Goal: Task Accomplishment & Management: Complete application form

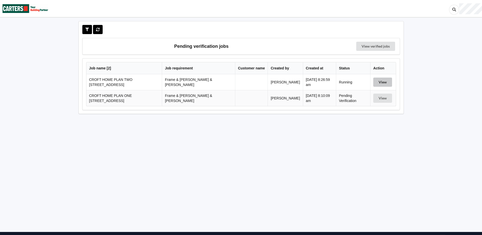
click at [385, 82] on button "View" at bounding box center [382, 82] width 19 height 9
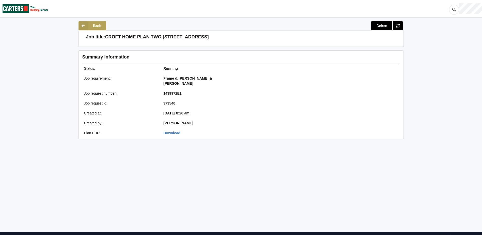
click at [95, 26] on button "Back" at bounding box center [93, 25] width 28 height 9
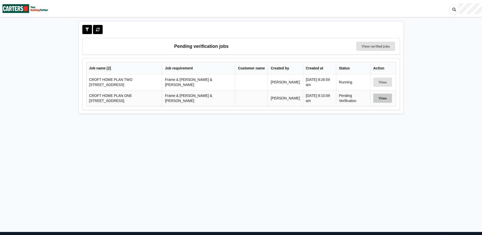
click at [379, 98] on button "View" at bounding box center [382, 98] width 19 height 9
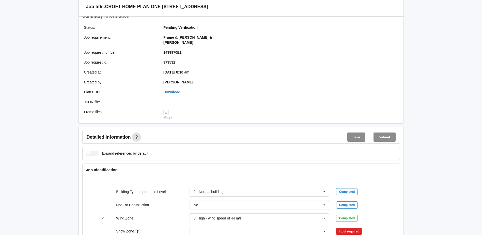
scroll to position [153, 0]
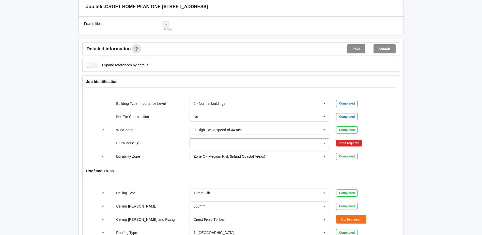
click at [325, 139] on icon at bounding box center [325, 143] width 8 height 9
click at [221, 148] on div "N0" at bounding box center [259, 152] width 139 height 9
click at [342, 139] on button "Confirm input" at bounding box center [351, 143] width 30 height 8
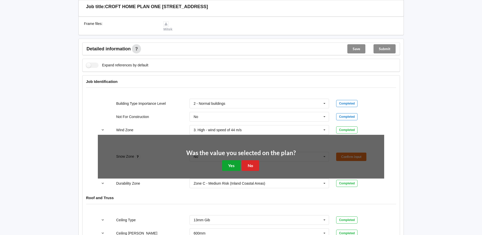
drag, startPoint x: 226, startPoint y: 160, endPoint x: 245, endPoint y: 161, distance: 18.8
click at [226, 160] on button "Yes" at bounding box center [231, 165] width 19 height 10
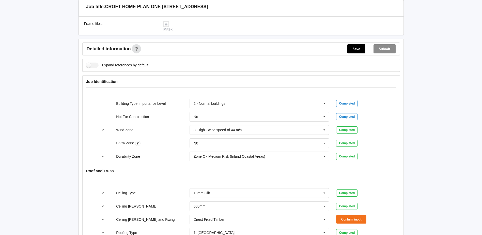
scroll to position [280, 0]
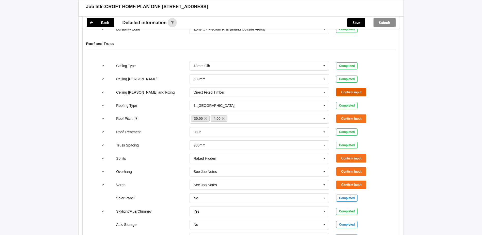
click at [347, 89] on button "Confirm input" at bounding box center [351, 92] width 30 height 8
click at [348, 115] on button "Confirm input" at bounding box center [351, 118] width 30 height 8
click at [347, 154] on button "Confirm input" at bounding box center [351, 158] width 30 height 8
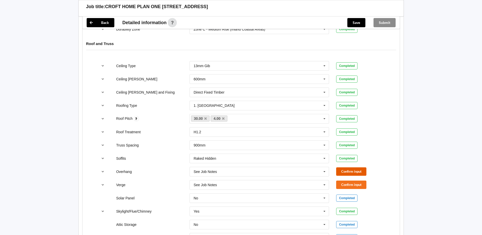
click at [343, 167] on button "Confirm input" at bounding box center [351, 171] width 30 height 8
click at [344, 180] on button "Confirm input" at bounding box center [351, 184] width 30 height 8
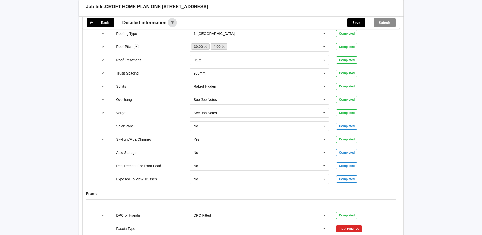
scroll to position [432, 0]
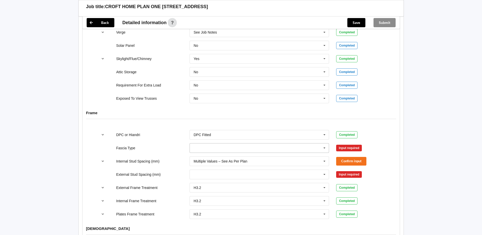
click at [325, 143] on icon at bounding box center [325, 147] width 8 height 9
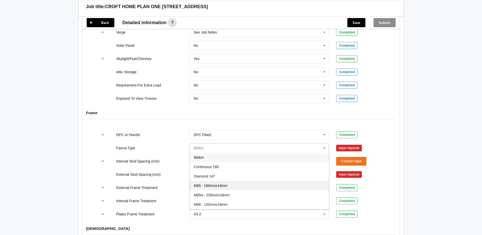
scroll to position [25, 0]
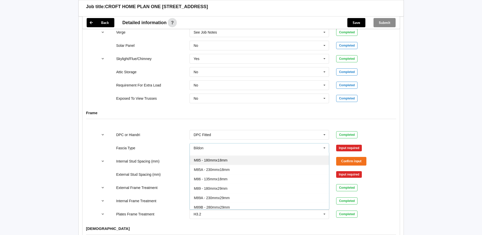
click at [231, 184] on div "M89 - 180mmx29mm" at bounding box center [259, 188] width 139 height 9
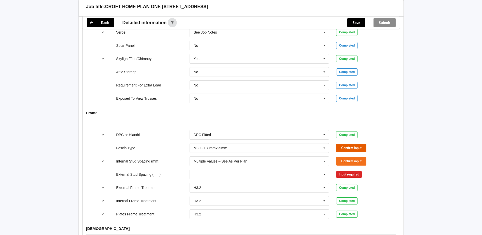
click at [342, 144] on button "Confirm input" at bounding box center [351, 148] width 30 height 8
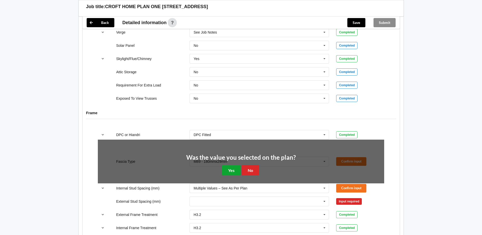
click at [237, 167] on button "Yes" at bounding box center [231, 170] width 19 height 10
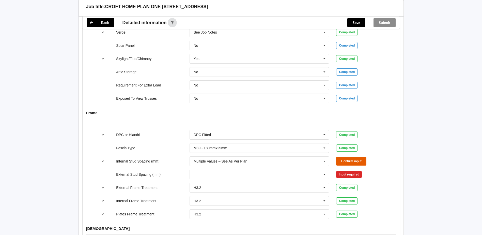
click at [343, 157] on button "Confirm input" at bounding box center [351, 161] width 30 height 8
click at [325, 170] on icon at bounding box center [325, 174] width 8 height 9
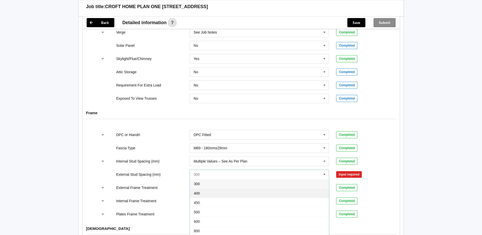
scroll to position [28, 0]
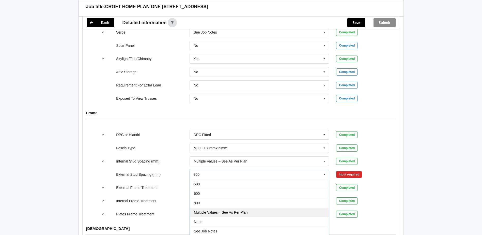
click at [228, 210] on span "Multiple Values – See As Per Plan" at bounding box center [221, 212] width 54 height 4
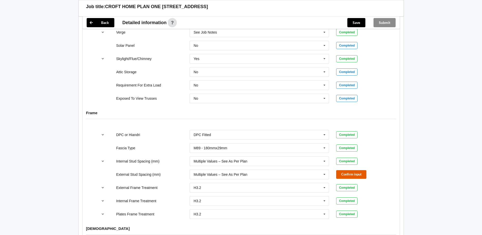
click at [360, 172] on button "Confirm input" at bounding box center [351, 174] width 30 height 8
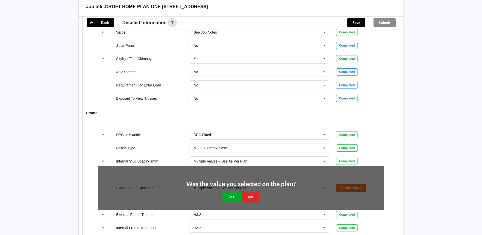
click at [231, 193] on button "Yes" at bounding box center [231, 196] width 19 height 10
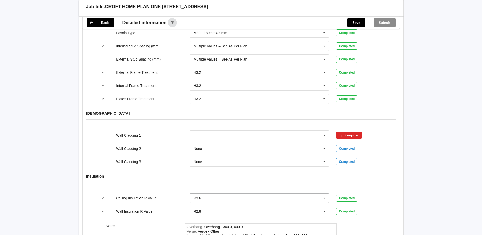
scroll to position [585, 0]
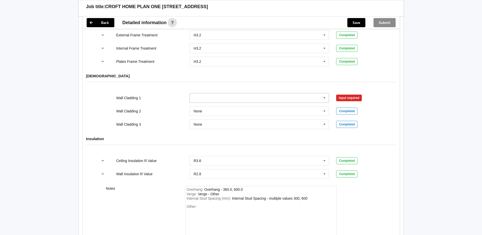
click at [325, 93] on icon at bounding box center [325, 97] width 8 height 9
click at [201, 204] on div "Other:" at bounding box center [261, 222] width 148 height 36
drag, startPoint x: 200, startPoint y: 201, endPoint x: 157, endPoint y: 195, distance: 43.4
click at [154, 194] on div "Notes" at bounding box center [141, 214] width 79 height 56
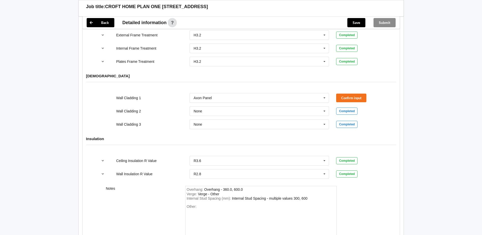
drag, startPoint x: 205, startPoint y: 201, endPoint x: 178, endPoint y: 211, distance: 28.2
click at [177, 213] on div "Notes" at bounding box center [141, 214] width 79 height 56
drag, startPoint x: 198, startPoint y: 201, endPoint x: 180, endPoint y: 202, distance: 18.3
click at [180, 202] on div "Notes Overhang : Overhang - 360.0, 600.0 Verge : Verge - Other Internal Stud Sp…" at bounding box center [241, 213] width 317 height 63
click at [193, 197] on div "Overhang : Overhang - 360.0, 600.0 Verge : Verge - Other Internal Stud Spacing …" at bounding box center [260, 214] width 151 height 56
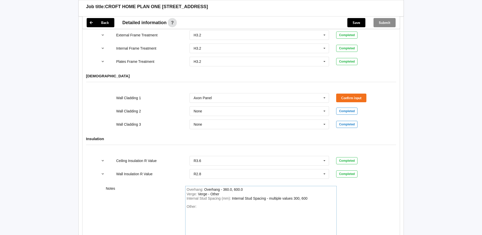
click at [212, 204] on div "Other:" at bounding box center [261, 222] width 148 height 36
click at [325, 93] on icon at bounding box center [325, 97] width 8 height 9
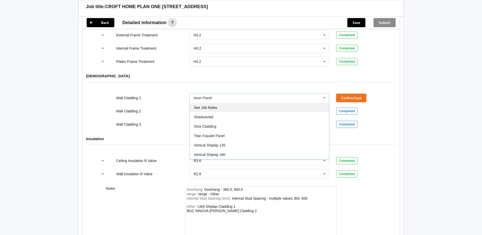
click at [209, 105] on div "See Job Notes" at bounding box center [259, 107] width 139 height 9
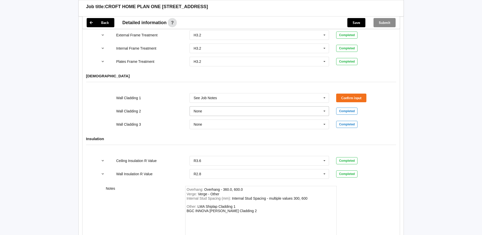
click at [324, 107] on icon at bounding box center [325, 111] width 8 height 9
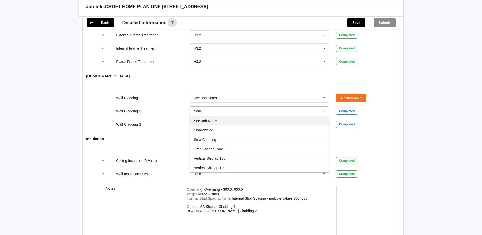
click at [214, 119] on span "See Job Notes" at bounding box center [205, 121] width 23 height 4
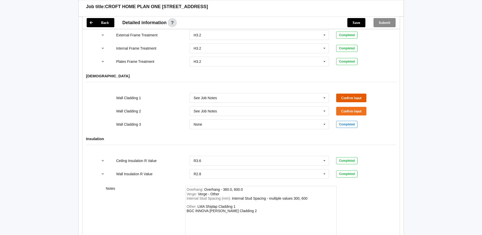
click at [357, 94] on button "Confirm input" at bounding box center [351, 98] width 30 height 8
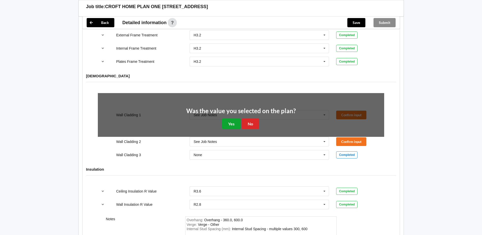
click at [235, 120] on button "Yes" at bounding box center [231, 123] width 19 height 10
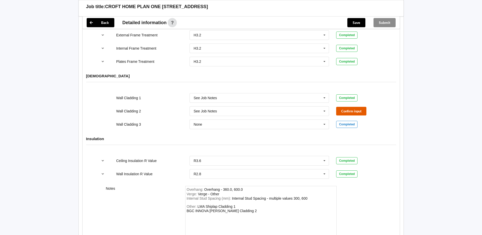
click at [344, 107] on button "Confirm input" at bounding box center [351, 111] width 30 height 8
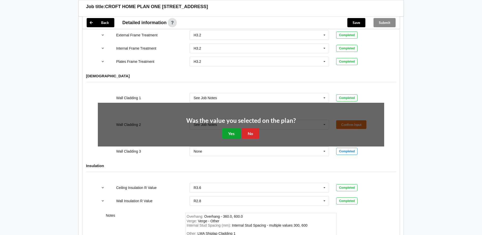
click at [233, 128] on button "Yes" at bounding box center [231, 133] width 19 height 10
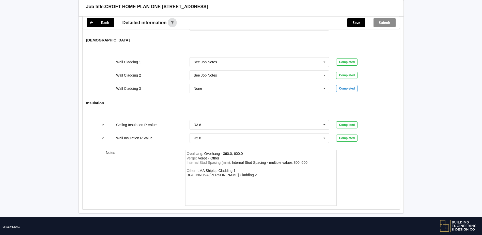
scroll to position [623, 0]
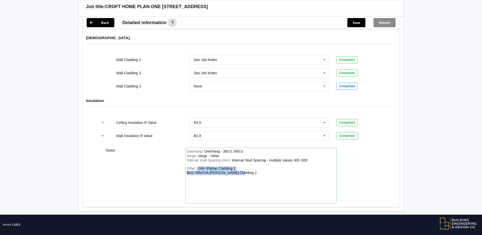
drag, startPoint x: 245, startPoint y: 169, endPoint x: 193, endPoint y: 162, distance: 52.1
click at [193, 166] on div "Other: LMA Shiplap Cladding 1 BGC INNOVA [PERSON_NAME] Cladding 2" at bounding box center [261, 184] width 148 height 36
copy div "LMA Shiplap Cladding 1 BGC INNOVA [PERSON_NAME] Cladding 2"
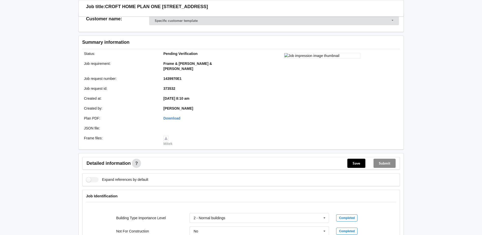
scroll to position [0, 0]
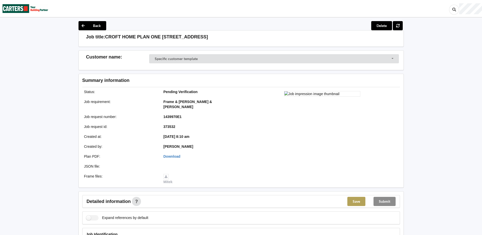
click at [353, 197] on button "Save" at bounding box center [356, 201] width 18 height 9
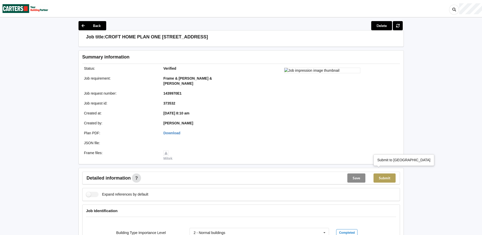
click at [388, 174] on button "Submit" at bounding box center [385, 177] width 22 height 9
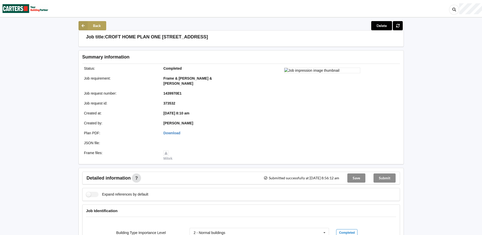
click at [85, 27] on icon at bounding box center [83, 25] width 9 height 9
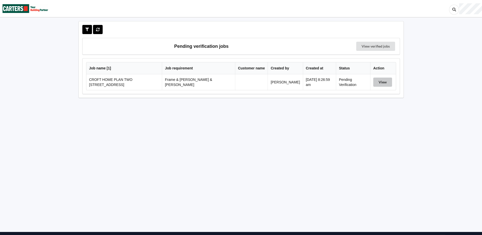
click at [378, 81] on button "View" at bounding box center [382, 82] width 19 height 9
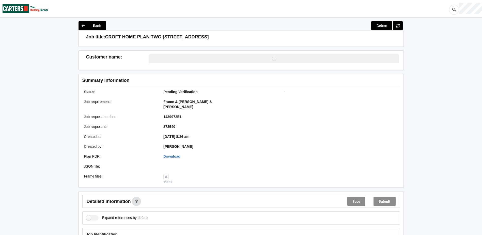
scroll to position [102, 0]
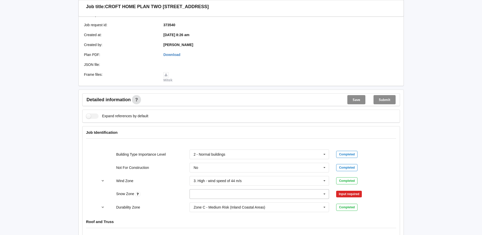
click at [324, 191] on icon at bounding box center [325, 193] width 8 height 9
click at [195, 189] on input "text" at bounding box center [259, 193] width 139 height 9
click at [198, 135] on span "N0" at bounding box center [196, 137] width 5 height 4
click at [342, 190] on button "Confirm input" at bounding box center [351, 194] width 30 height 8
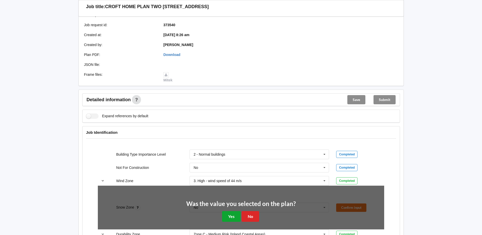
click at [231, 214] on button "Yes" at bounding box center [231, 216] width 19 height 10
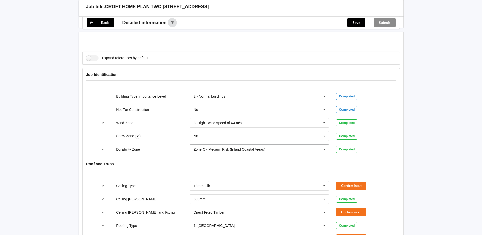
scroll to position [254, 0]
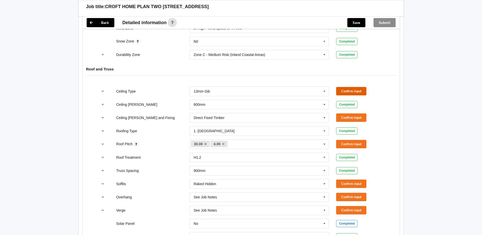
click at [355, 87] on button "Confirm input" at bounding box center [351, 91] width 30 height 8
click at [346, 113] on button "Confirm input" at bounding box center [351, 117] width 30 height 8
click at [340, 140] on button "Confirm input" at bounding box center [351, 144] width 30 height 8
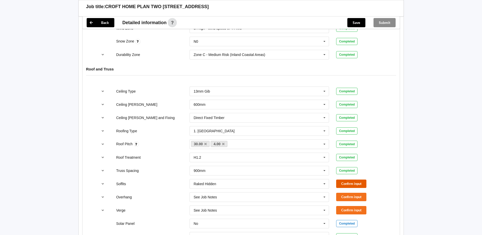
click at [341, 179] on button "Confirm input" at bounding box center [351, 183] width 30 height 8
click at [341, 193] on button "Confirm input" at bounding box center [351, 197] width 30 height 8
click at [343, 206] on button "Confirm input" at bounding box center [351, 210] width 30 height 8
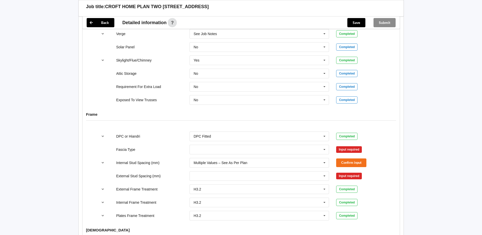
scroll to position [432, 0]
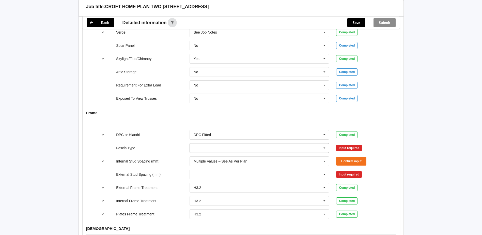
click at [324, 143] on icon at bounding box center [325, 147] width 8 height 9
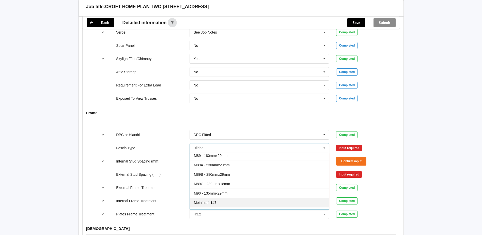
scroll to position [51, 0]
click at [218, 161] on span "M89 - 180mmx29mm" at bounding box center [211, 163] width 34 height 4
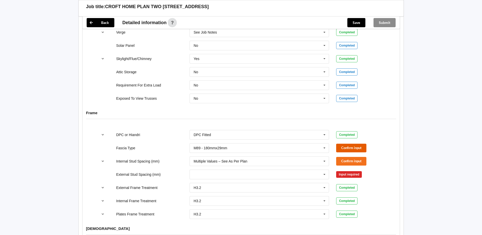
click at [339, 144] on button "Confirm input" at bounding box center [351, 148] width 30 height 8
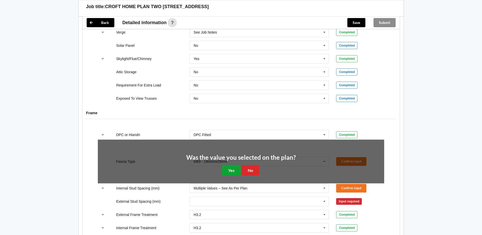
click at [226, 166] on button "Yes" at bounding box center [231, 170] width 19 height 10
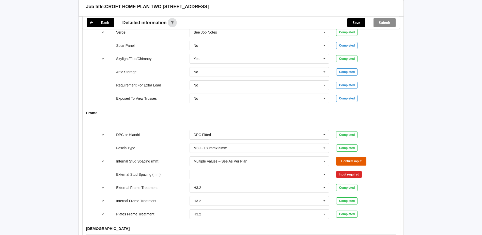
click at [361, 157] on button "Confirm input" at bounding box center [351, 161] width 30 height 8
click at [326, 170] on icon at bounding box center [325, 174] width 8 height 9
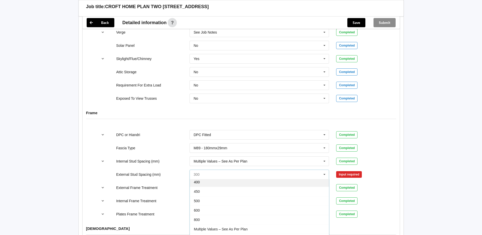
scroll to position [28, 0]
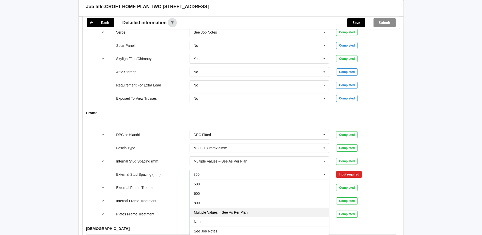
click at [232, 210] on span "Multiple Values – See As Per Plan" at bounding box center [221, 212] width 54 height 4
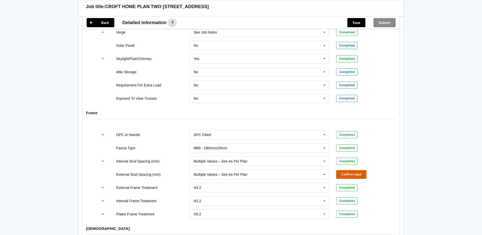
click at [356, 170] on button "Confirm input" at bounding box center [351, 174] width 30 height 8
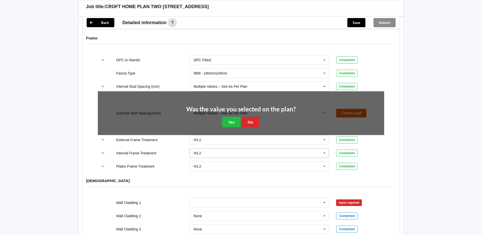
scroll to position [508, 0]
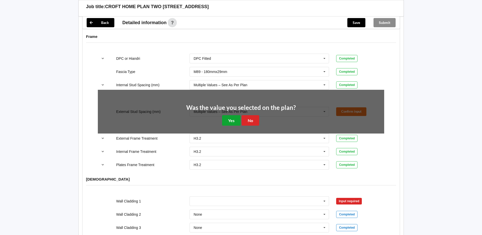
click at [229, 117] on button "Yes" at bounding box center [231, 120] width 19 height 10
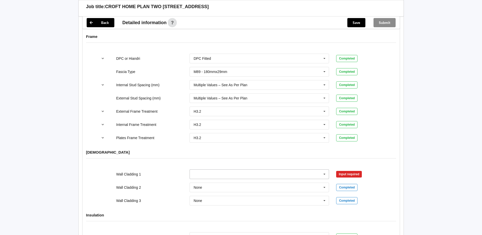
click at [324, 170] on icon at bounding box center [325, 174] width 8 height 9
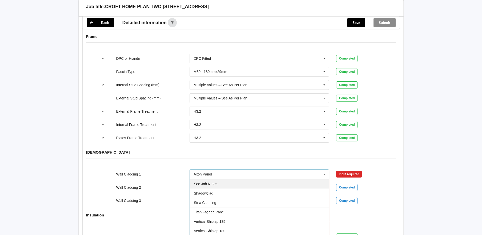
click at [220, 182] on div "See Job Notes" at bounding box center [259, 183] width 139 height 9
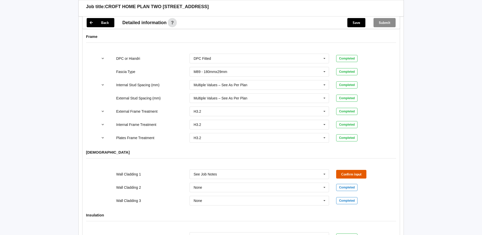
click at [351, 170] on button "Confirm input" at bounding box center [351, 174] width 30 height 8
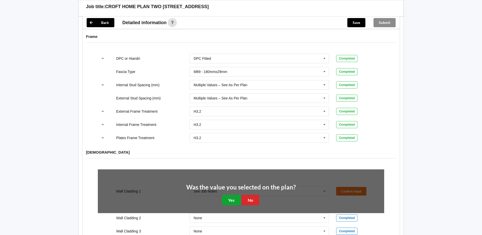
click at [227, 195] on button "Yes" at bounding box center [231, 200] width 19 height 10
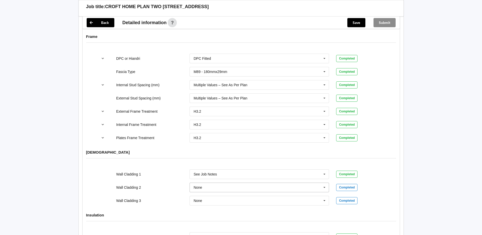
drag, startPoint x: 325, startPoint y: 183, endPoint x: 322, endPoint y: 183, distance: 3.1
click at [325, 183] on icon at bounding box center [325, 187] width 8 height 9
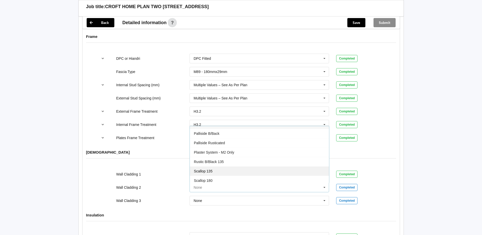
scroll to position [310, 0]
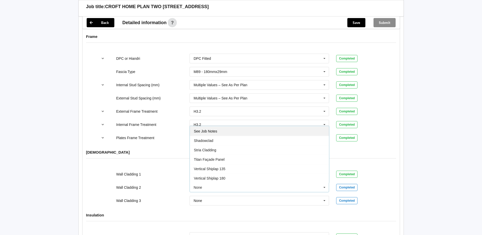
click at [215, 129] on div "See Job Notes" at bounding box center [259, 130] width 139 height 9
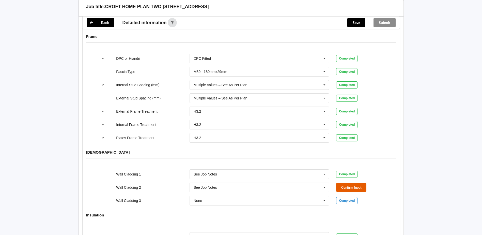
click at [345, 183] on button "Confirm input" at bounding box center [351, 187] width 30 height 8
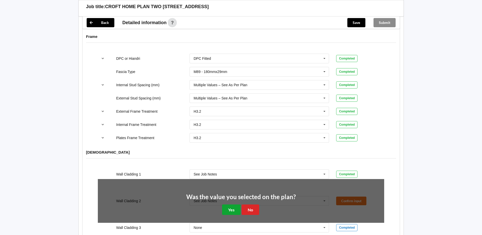
click at [230, 205] on button "Yes" at bounding box center [231, 209] width 19 height 10
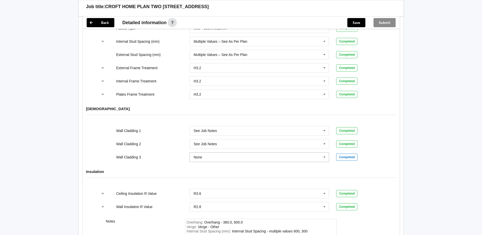
scroll to position [623, 0]
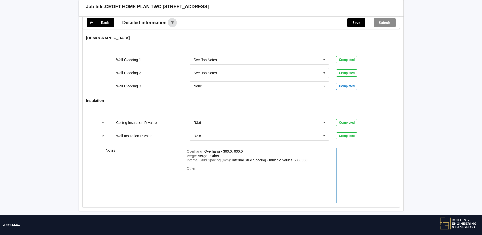
click at [210, 166] on div "Other:" at bounding box center [261, 184] width 148 height 36
drag, startPoint x: 210, startPoint y: 162, endPoint x: 201, endPoint y: 169, distance: 11.9
click at [201, 169] on div "Other:" at bounding box center [261, 184] width 148 height 36
click at [207, 166] on div "Other:" at bounding box center [261, 184] width 148 height 36
click at [205, 166] on div "Other:" at bounding box center [261, 184] width 148 height 36
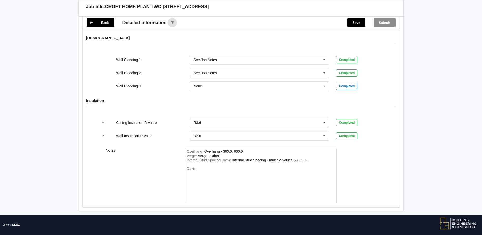
click at [200, 166] on div "Other:" at bounding box center [261, 184] width 148 height 36
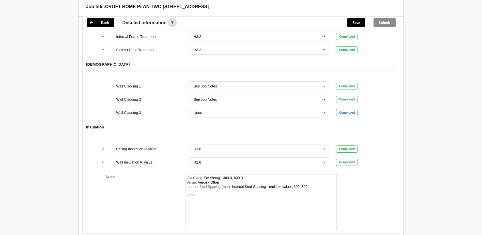
scroll to position [597, 0]
click at [192, 184] on div "Overhang : Overhang - 360.0, 600.0 Verge : Verge - Other Internal Stud Spacing …" at bounding box center [260, 201] width 151 height 56
click at [199, 192] on div "Other:" at bounding box center [261, 210] width 148 height 36
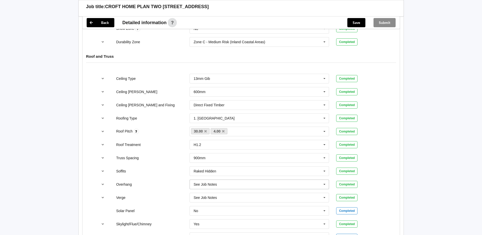
scroll to position [114, 0]
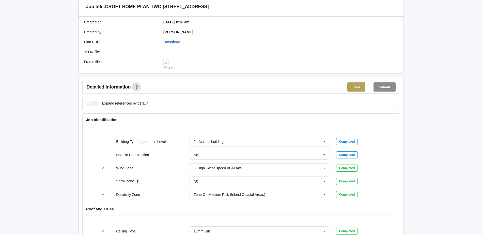
click at [353, 82] on button "Save" at bounding box center [356, 86] width 18 height 9
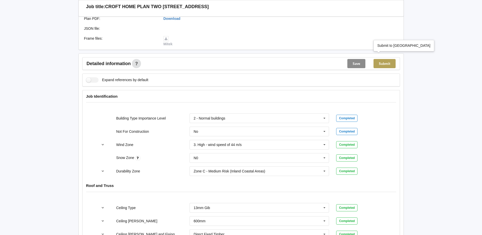
click at [383, 61] on button "Submit" at bounding box center [385, 63] width 22 height 9
